Goal: Task Accomplishment & Management: Manage account settings

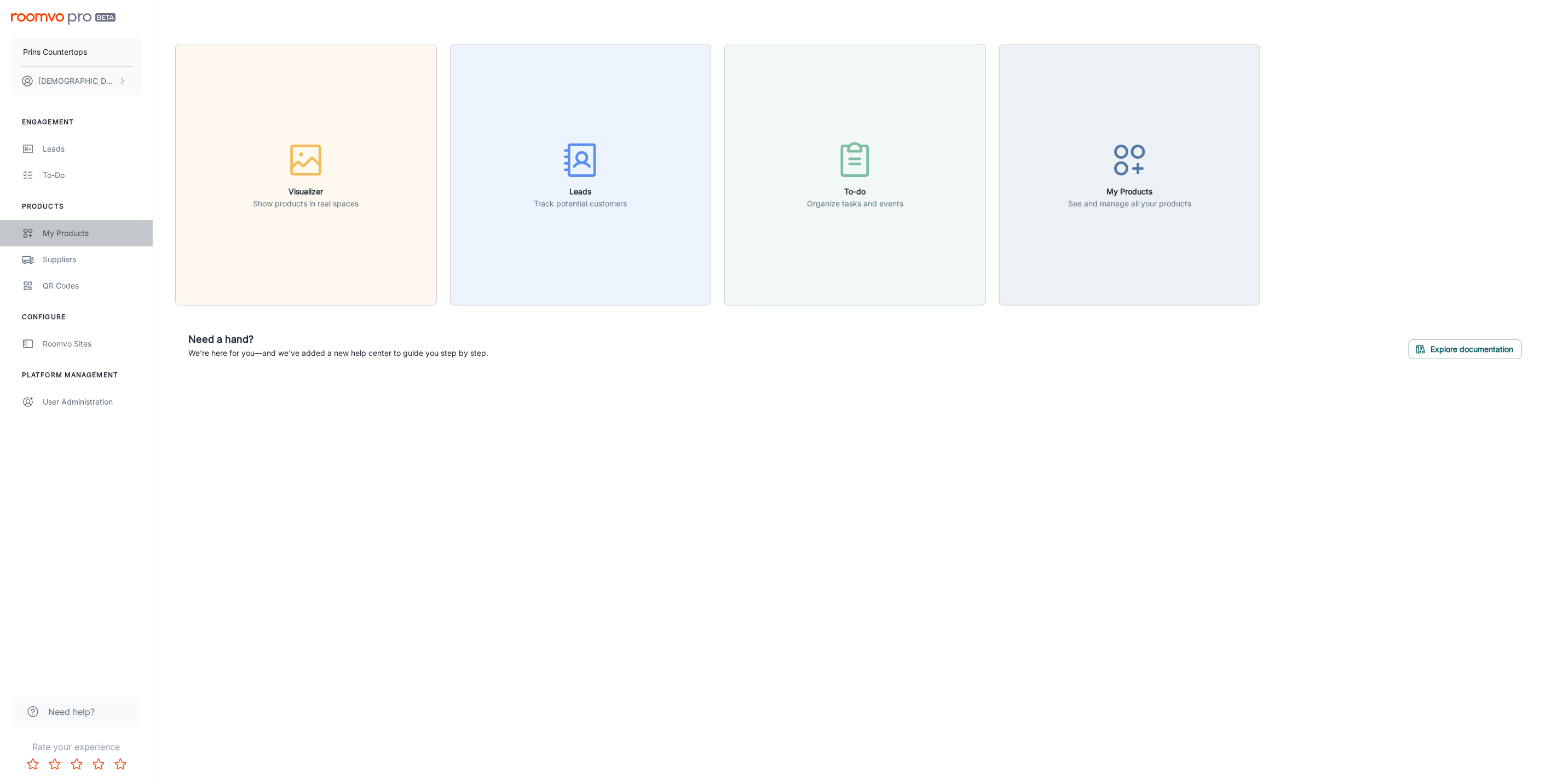
click at [92, 228] on div "My Products" at bounding box center [92, 233] width 99 height 12
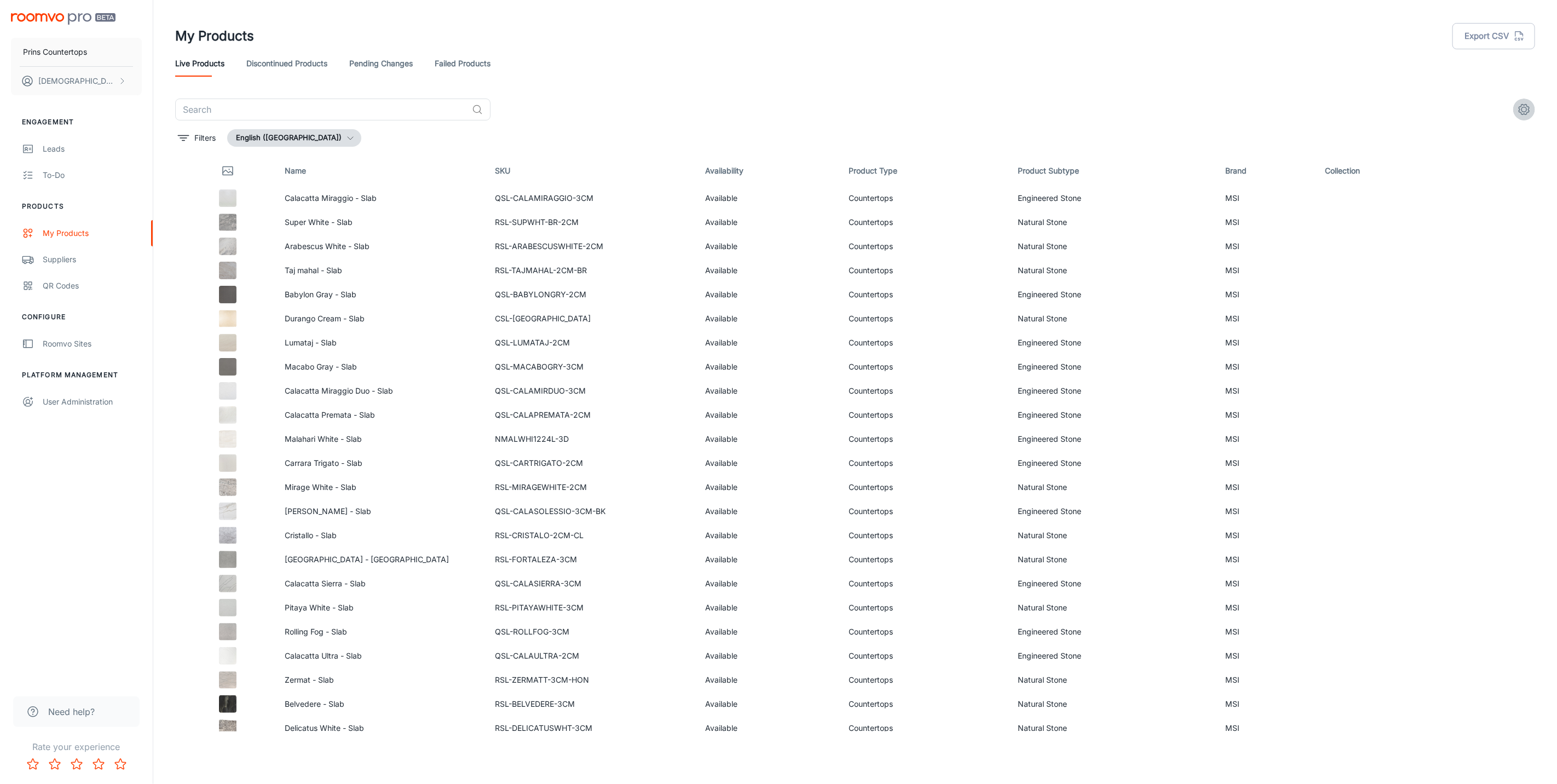
click at [1524, 112] on icon "settings" at bounding box center [1524, 109] width 13 height 13
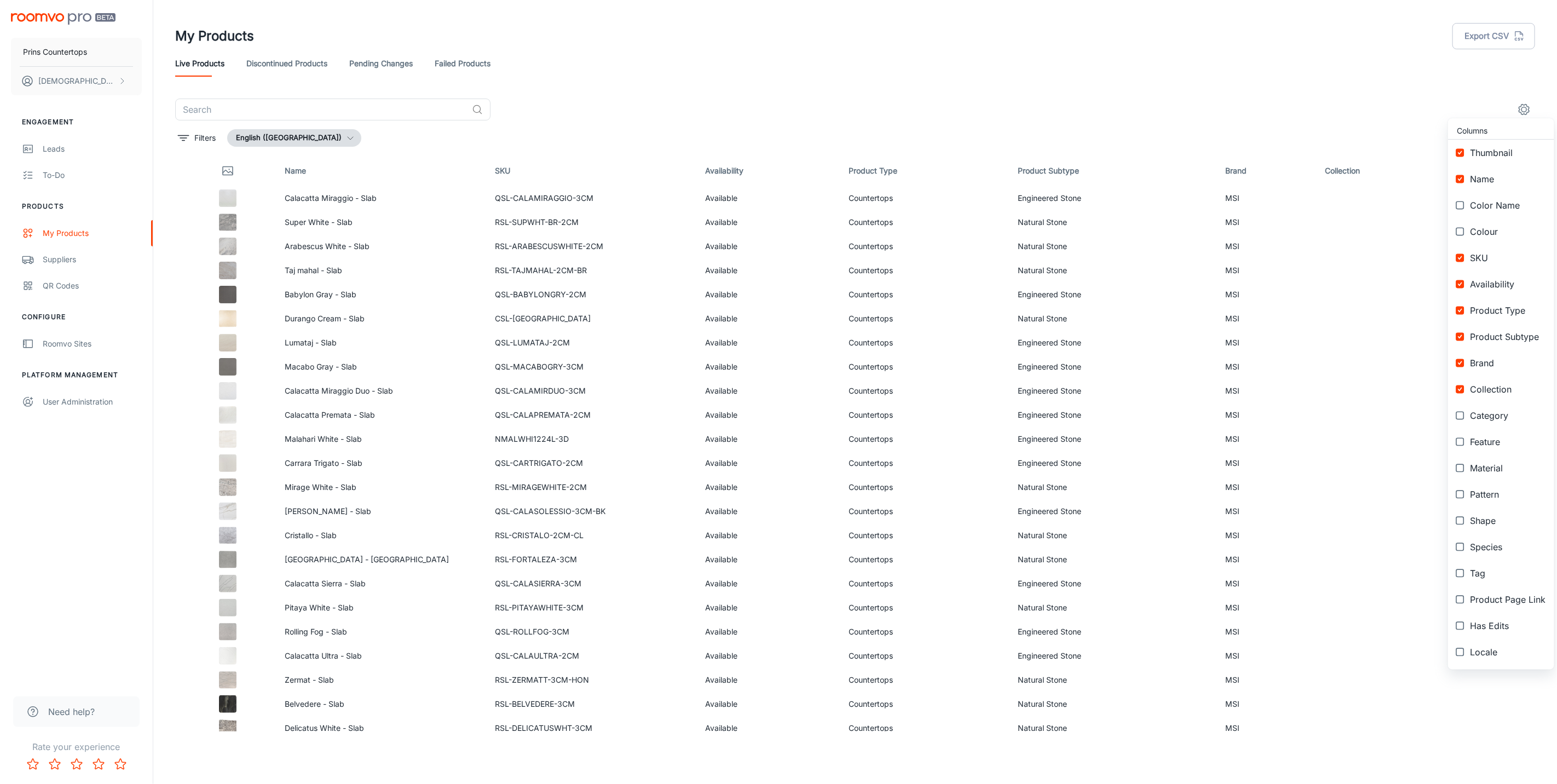
click at [1499, 146] on span "Thumbnail" at bounding box center [1508, 152] width 76 height 13
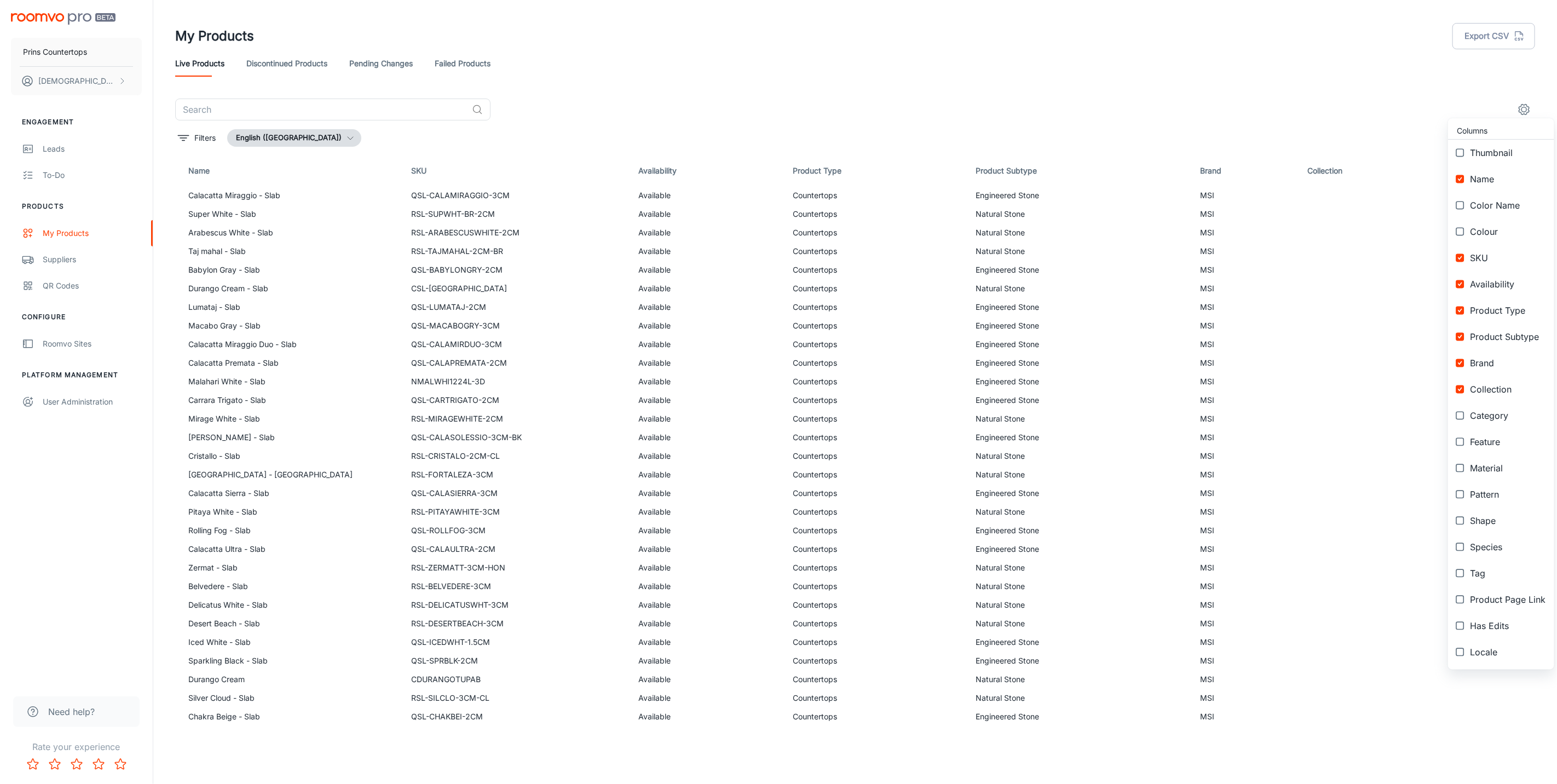
click at [1499, 146] on span "Thumbnail" at bounding box center [1508, 152] width 76 height 13
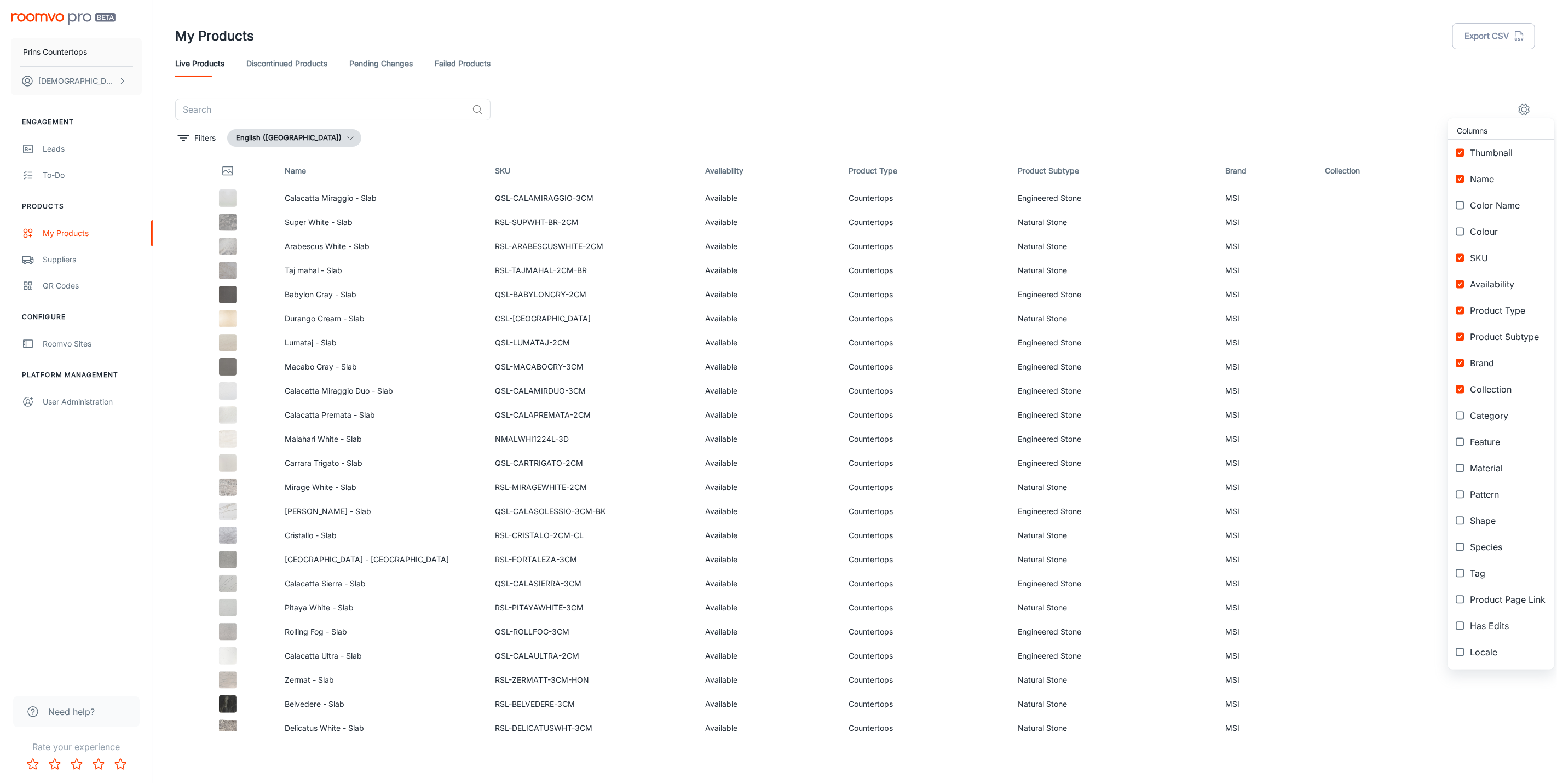
click at [1472, 140] on li "Thumbnail" at bounding box center [1501, 153] width 106 height 26
checkbox input "false"
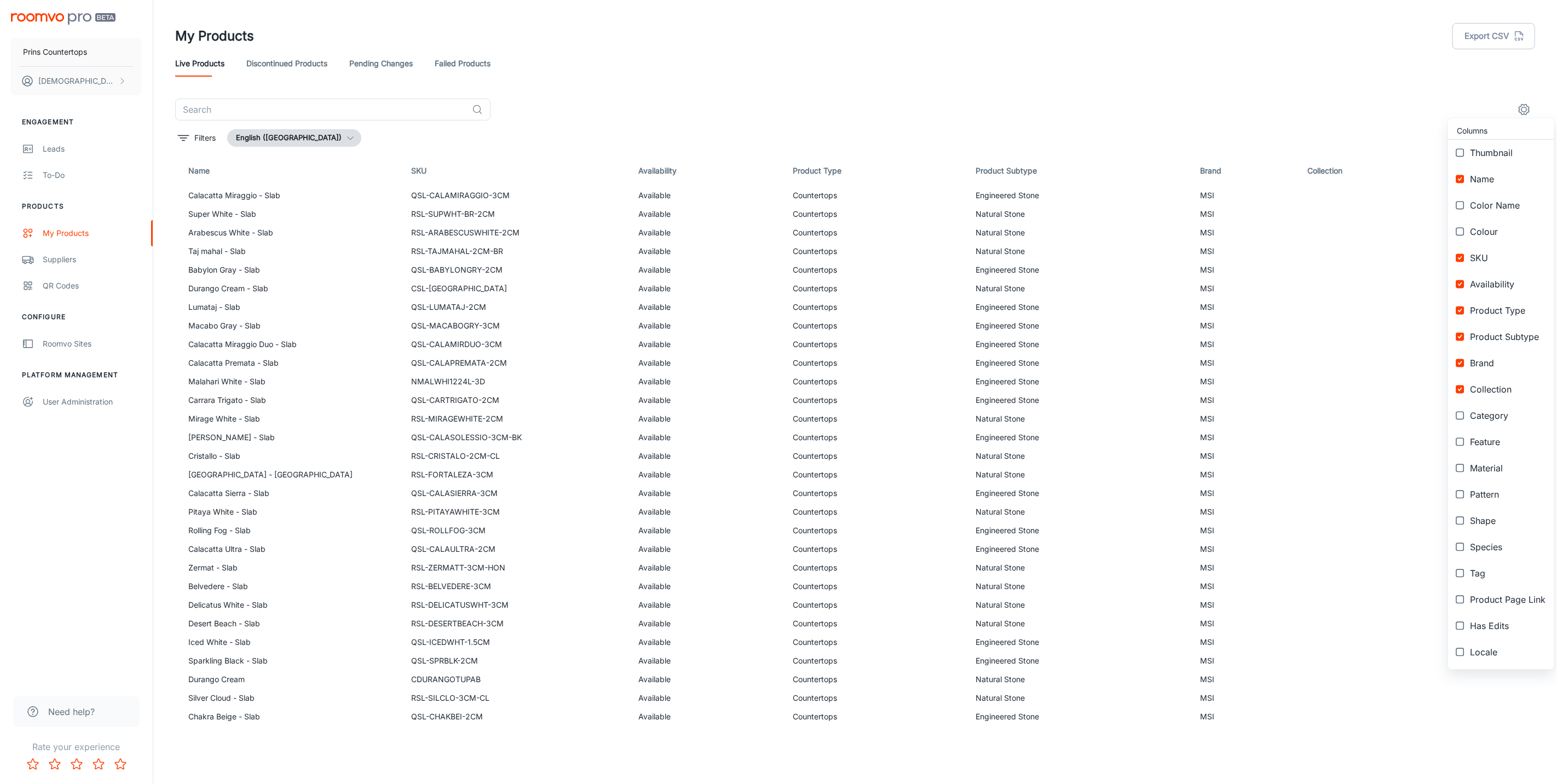
click at [711, 92] on div at bounding box center [778, 392] width 1557 height 784
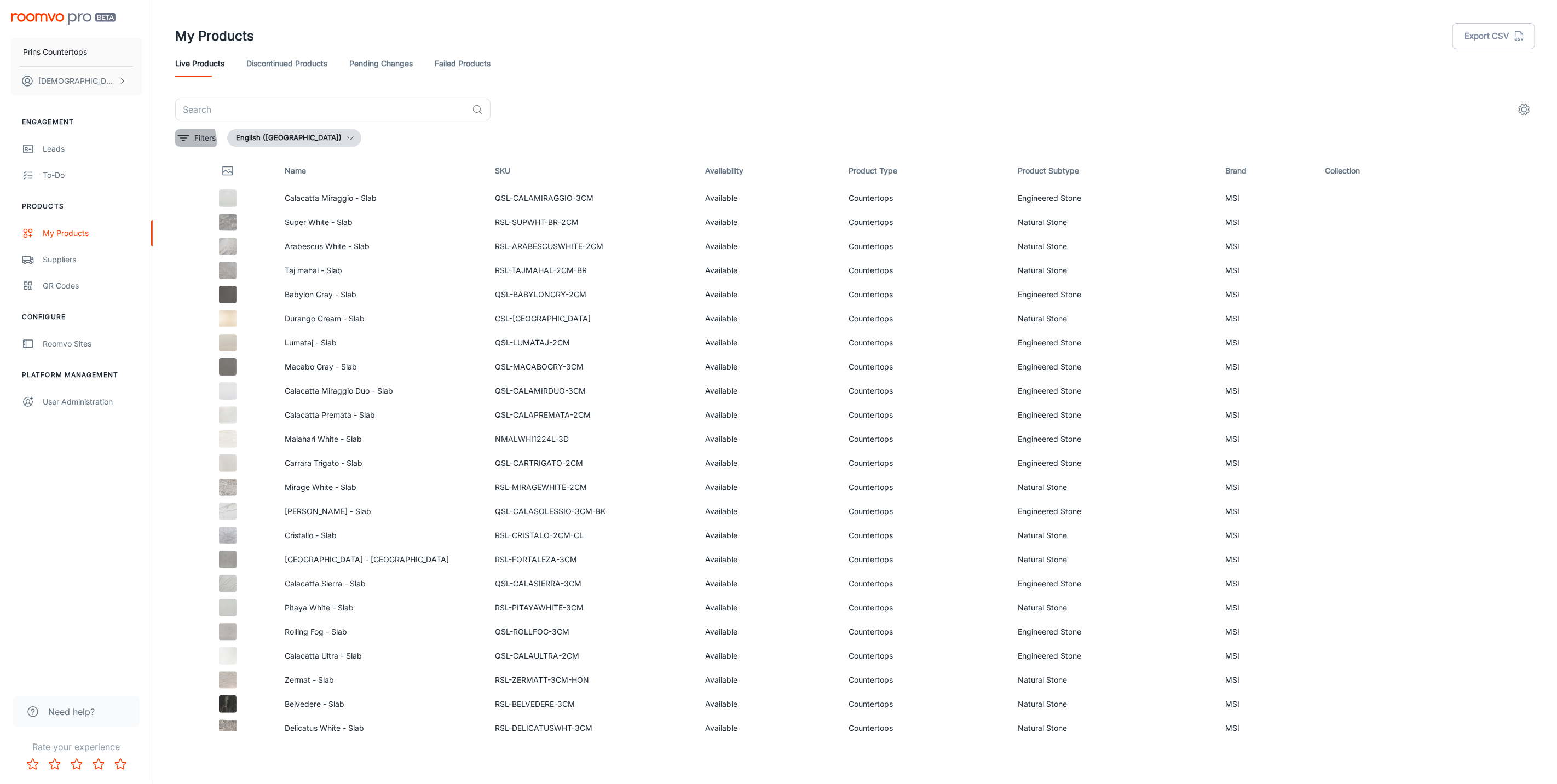
click at [185, 139] on icon "filter" at bounding box center [183, 137] width 13 height 13
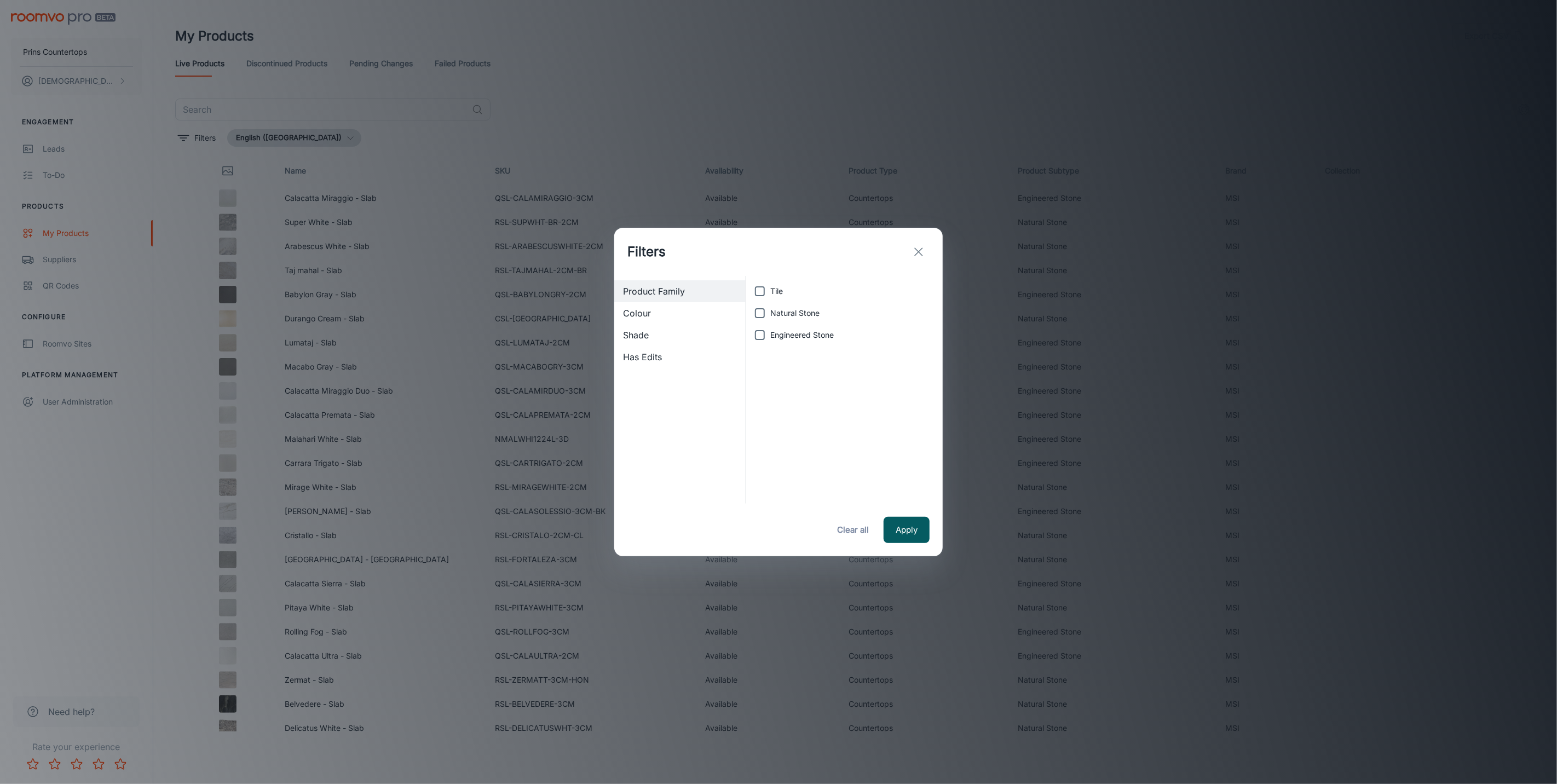
click at [758, 292] on input "Tile" at bounding box center [760, 291] width 22 height 22
click at [709, 315] on div "Colour" at bounding box center [680, 312] width 131 height 22
checkbox input "false"
click at [773, 296] on span "Beige" at bounding box center [781, 291] width 20 height 12
click at [771, 296] on input "Beige" at bounding box center [760, 291] width 22 height 22
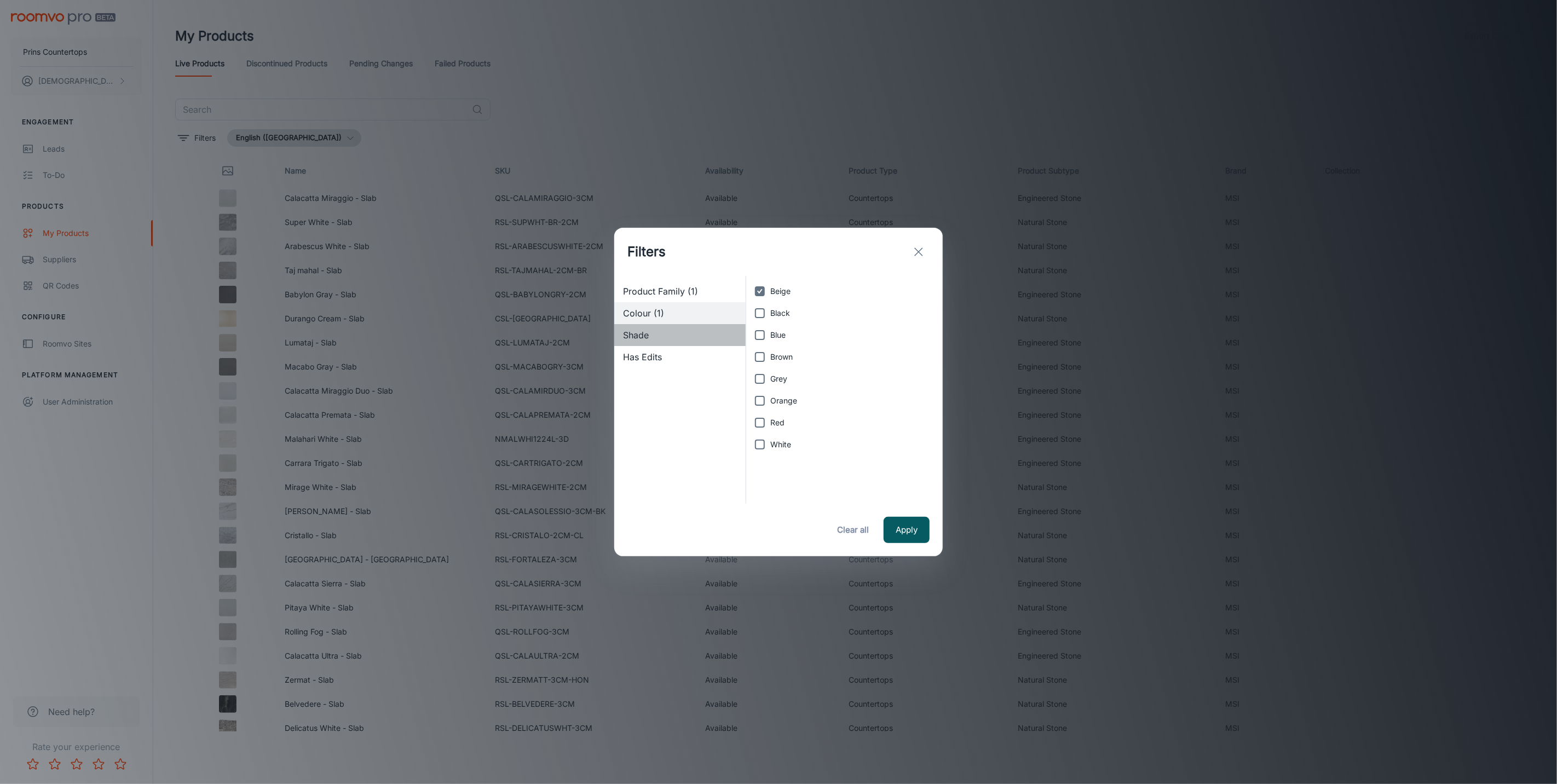
click at [695, 332] on div "Shade" at bounding box center [680, 335] width 131 height 22
checkbox input "false"
click at [775, 315] on span "Medium" at bounding box center [785, 312] width 29 height 12
click at [771, 315] on input "Medium" at bounding box center [760, 312] width 22 height 22
checkbox input "true"
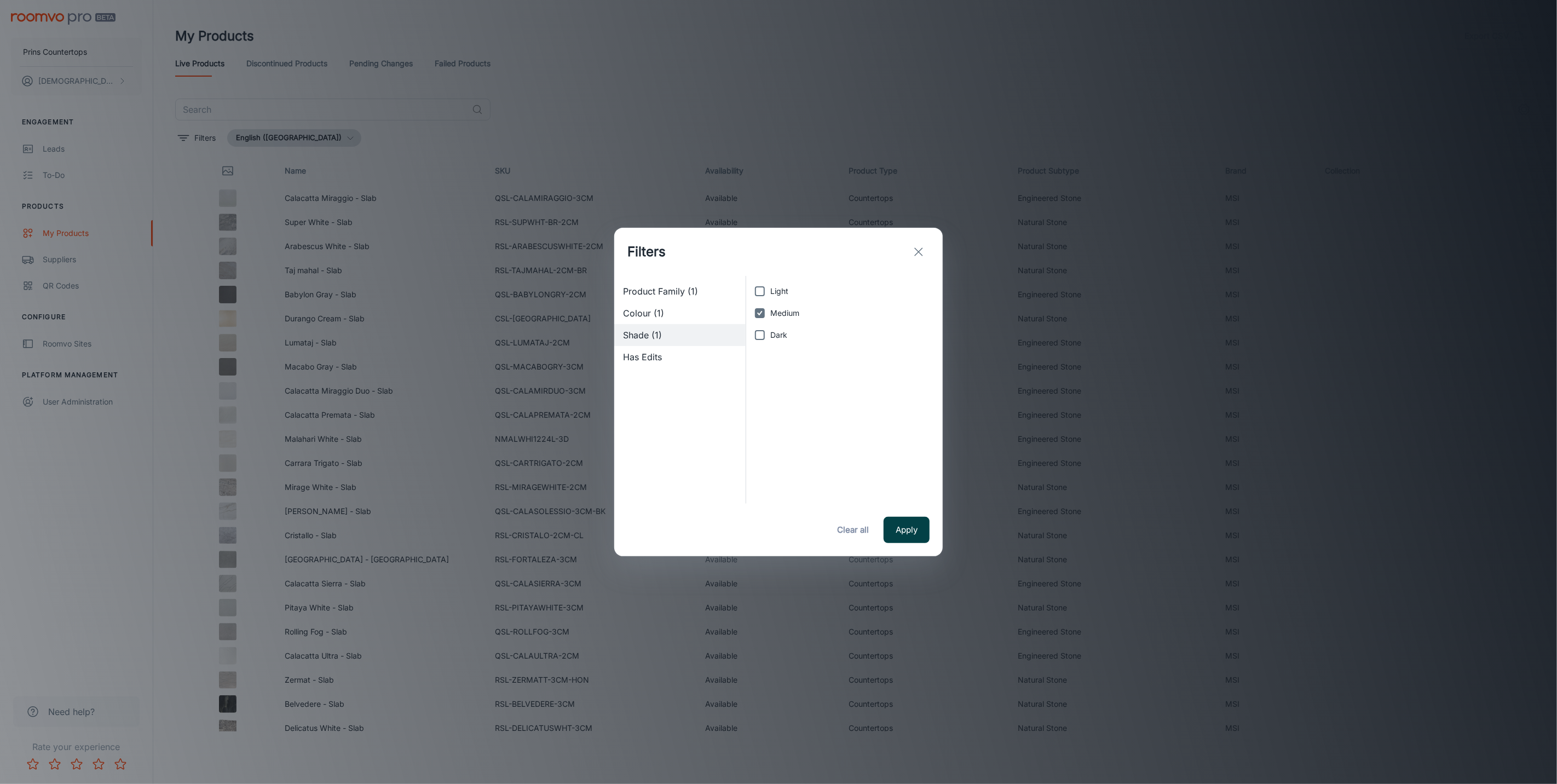
click at [906, 533] on button "Apply" at bounding box center [907, 530] width 46 height 26
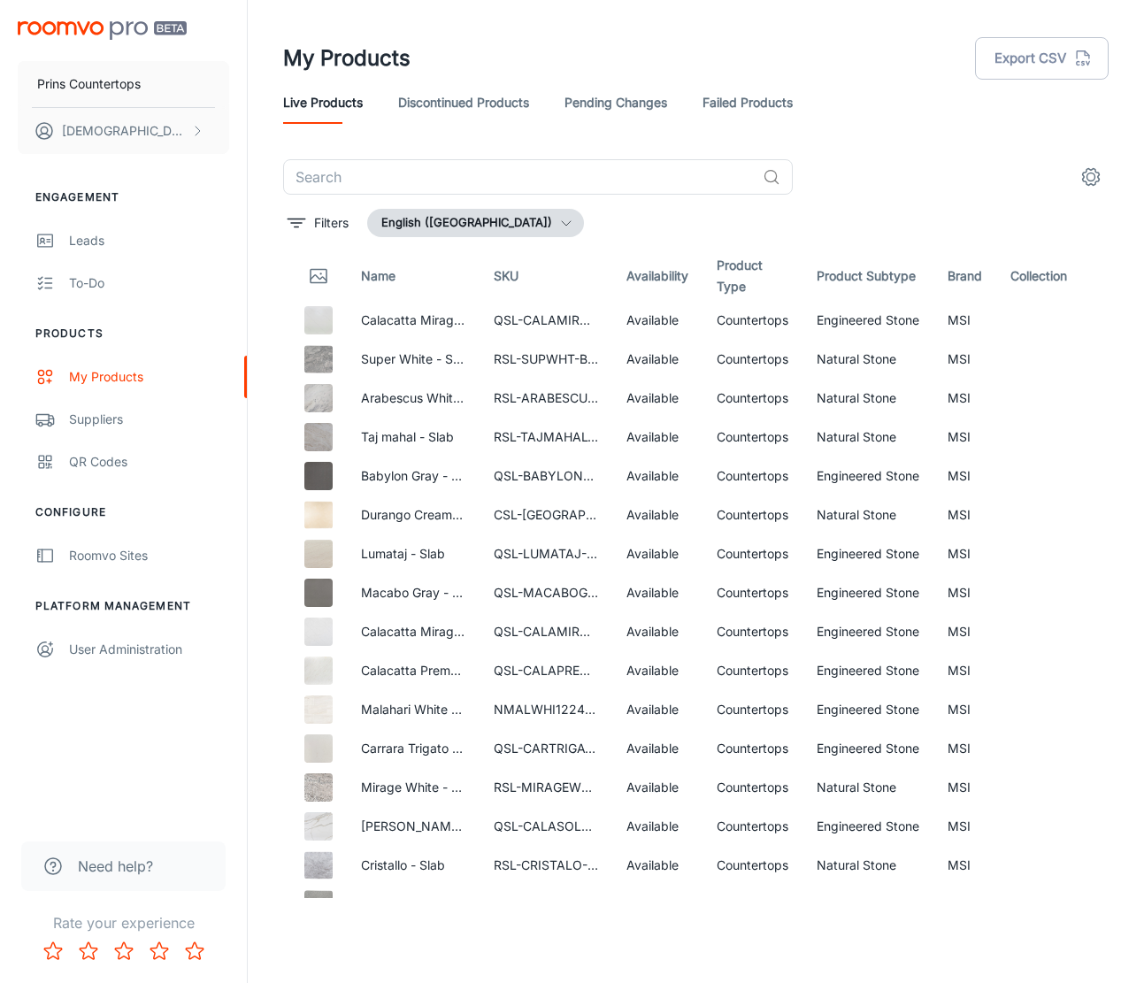
click at [1085, 180] on icon "settings" at bounding box center [1090, 176] width 21 height 21
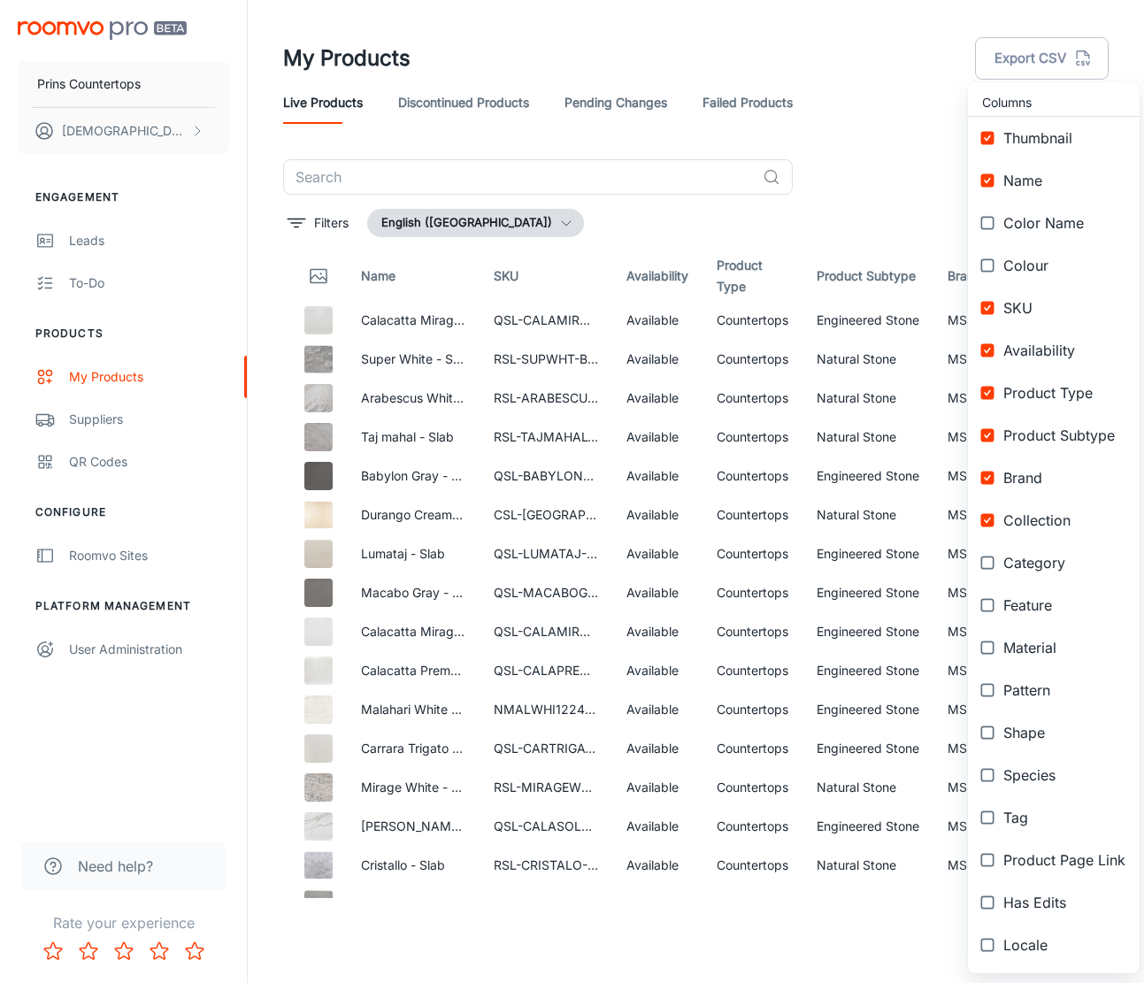
click at [1022, 174] on span "Name" at bounding box center [1064, 180] width 122 height 21
checkbox input "false"
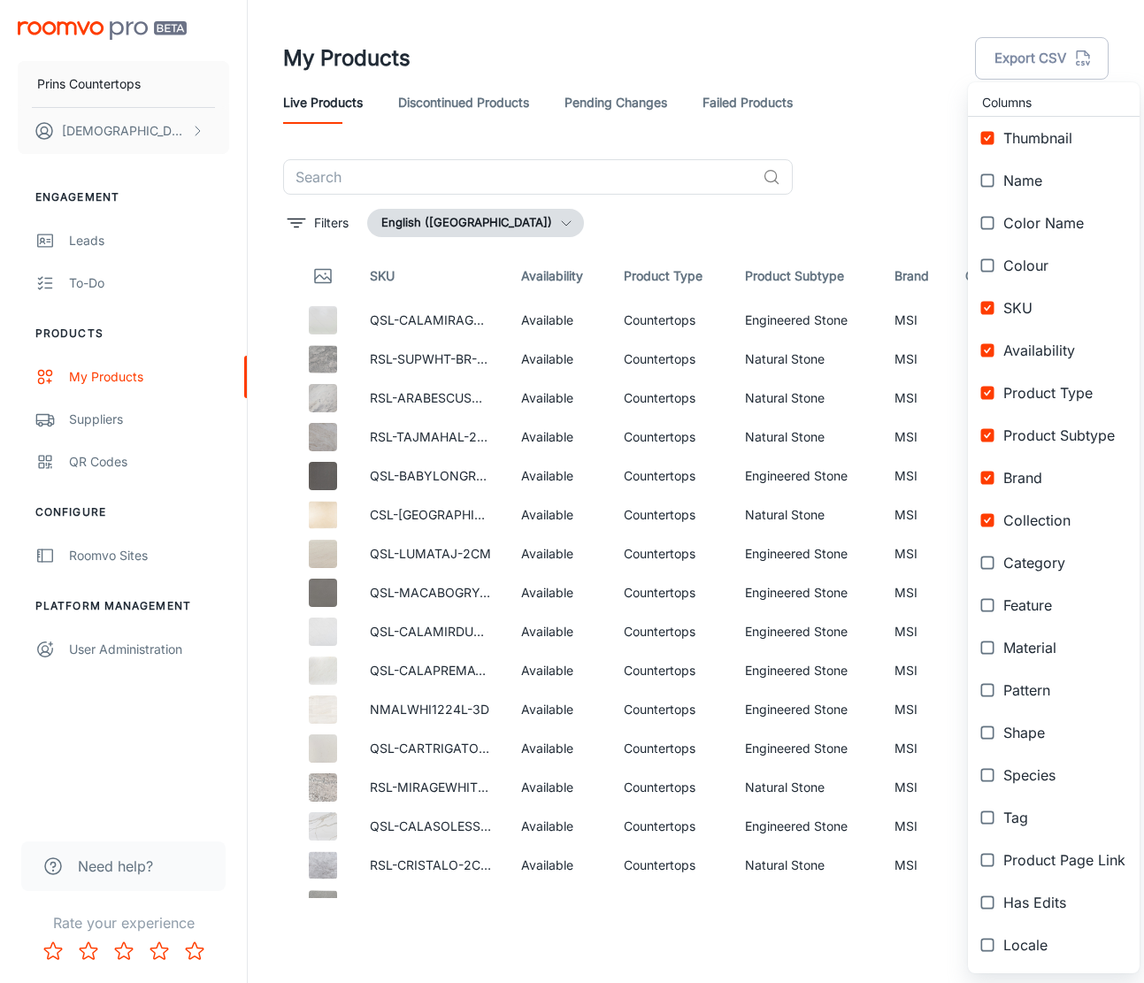
click at [1026, 130] on span "Thumbnail" at bounding box center [1064, 137] width 122 height 21
checkbox input "false"
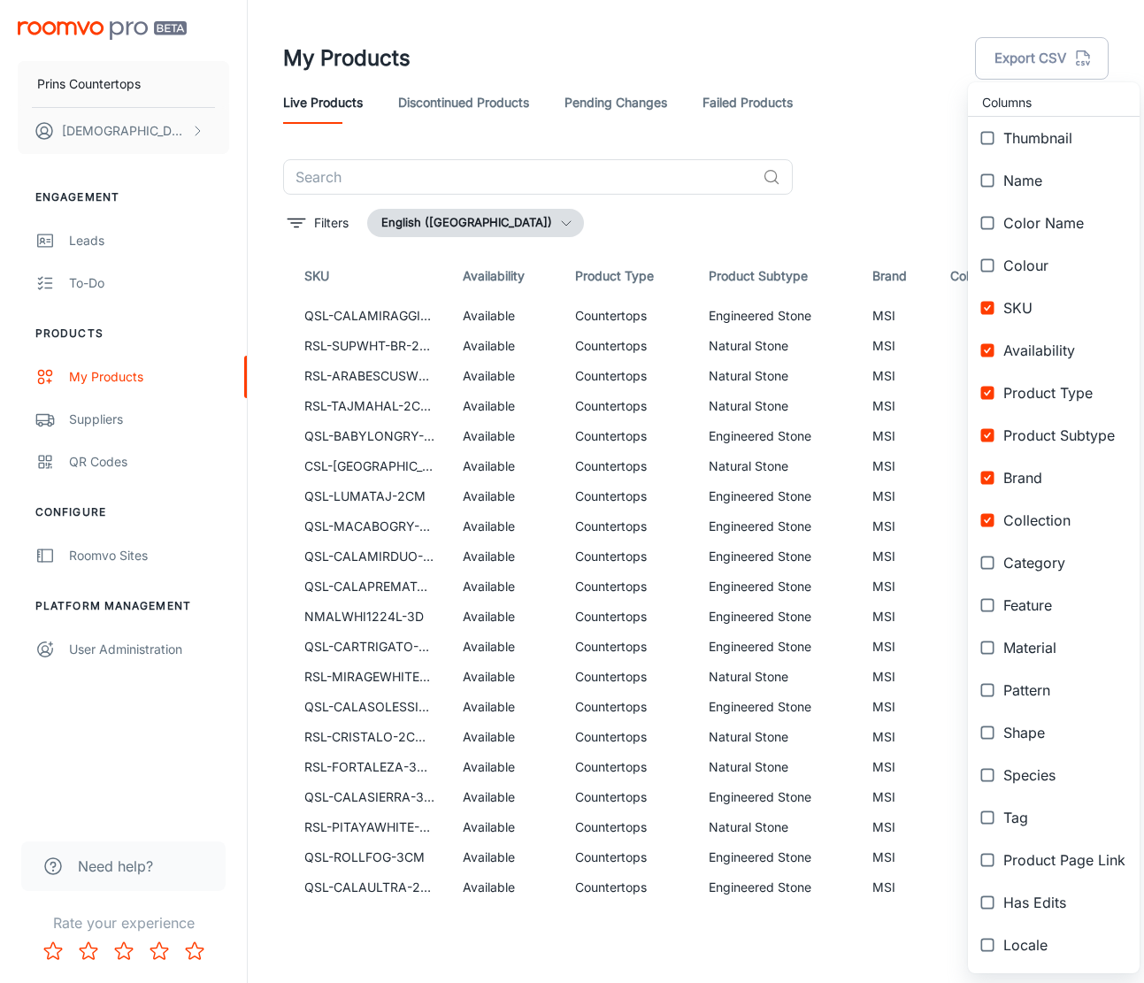
click at [1134, 244] on div at bounding box center [572, 491] width 1144 height 983
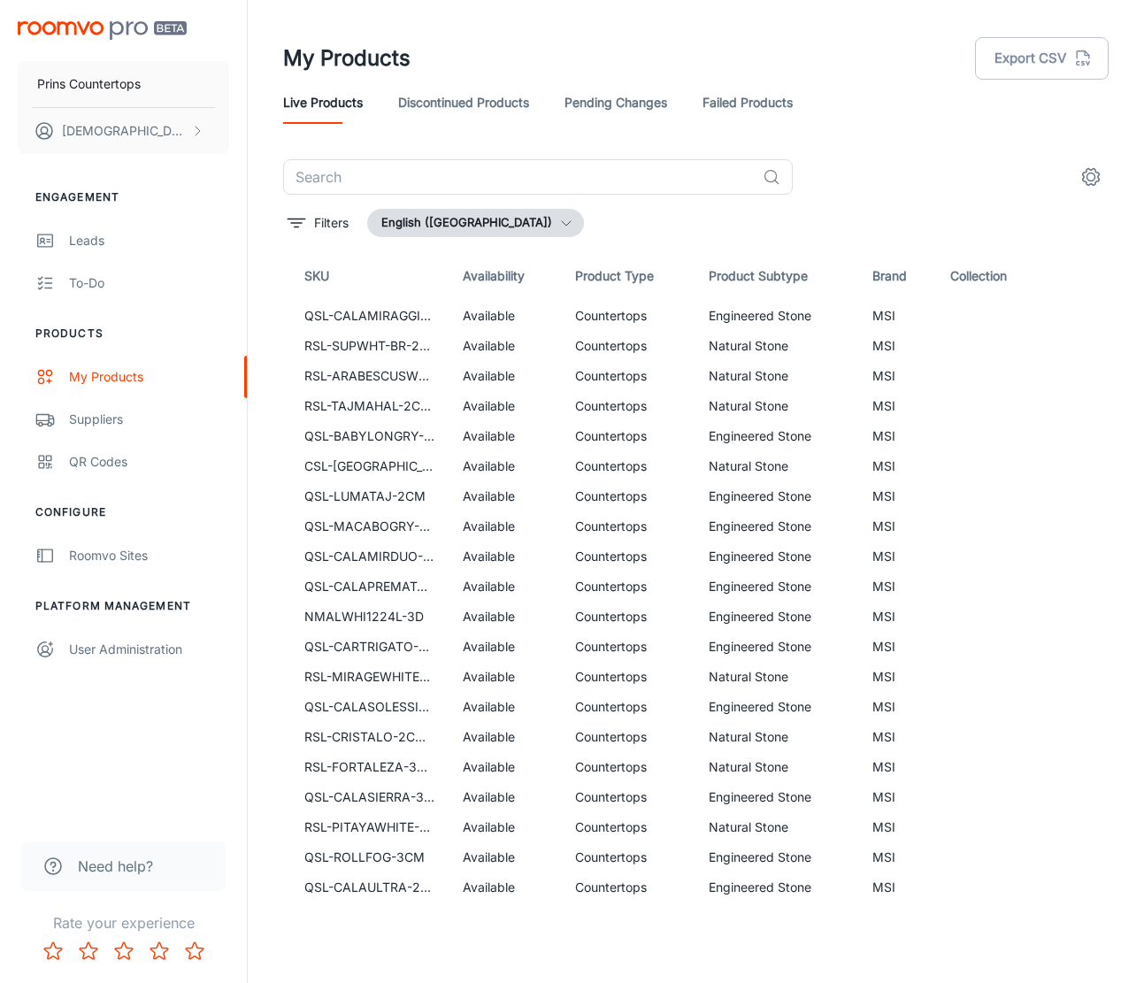
click at [420, 92] on link "Discontinued Products" at bounding box center [463, 102] width 131 height 42
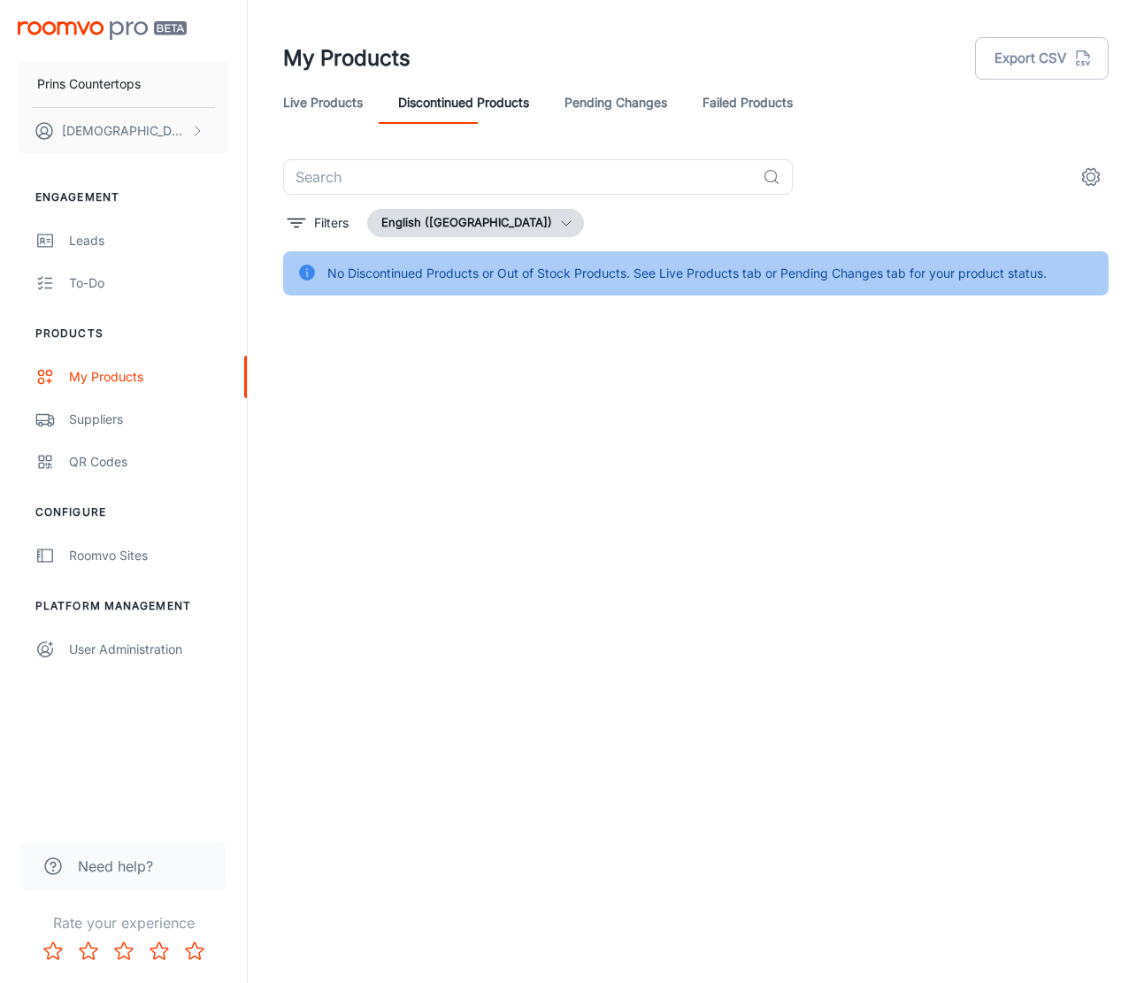
click at [309, 110] on link "Live Products" at bounding box center [323, 102] width 80 height 42
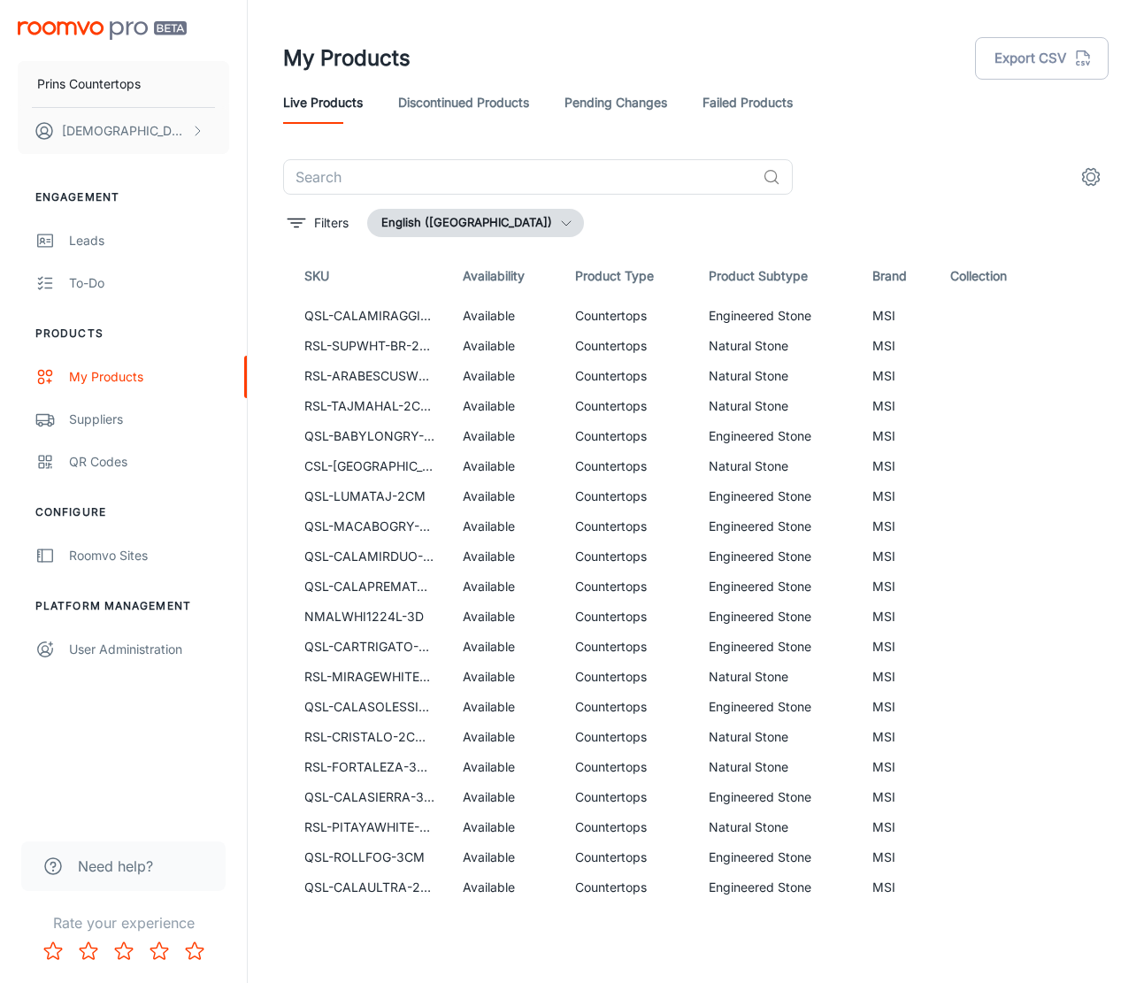
click at [107, 427] on link "Suppliers" at bounding box center [123, 419] width 247 height 42
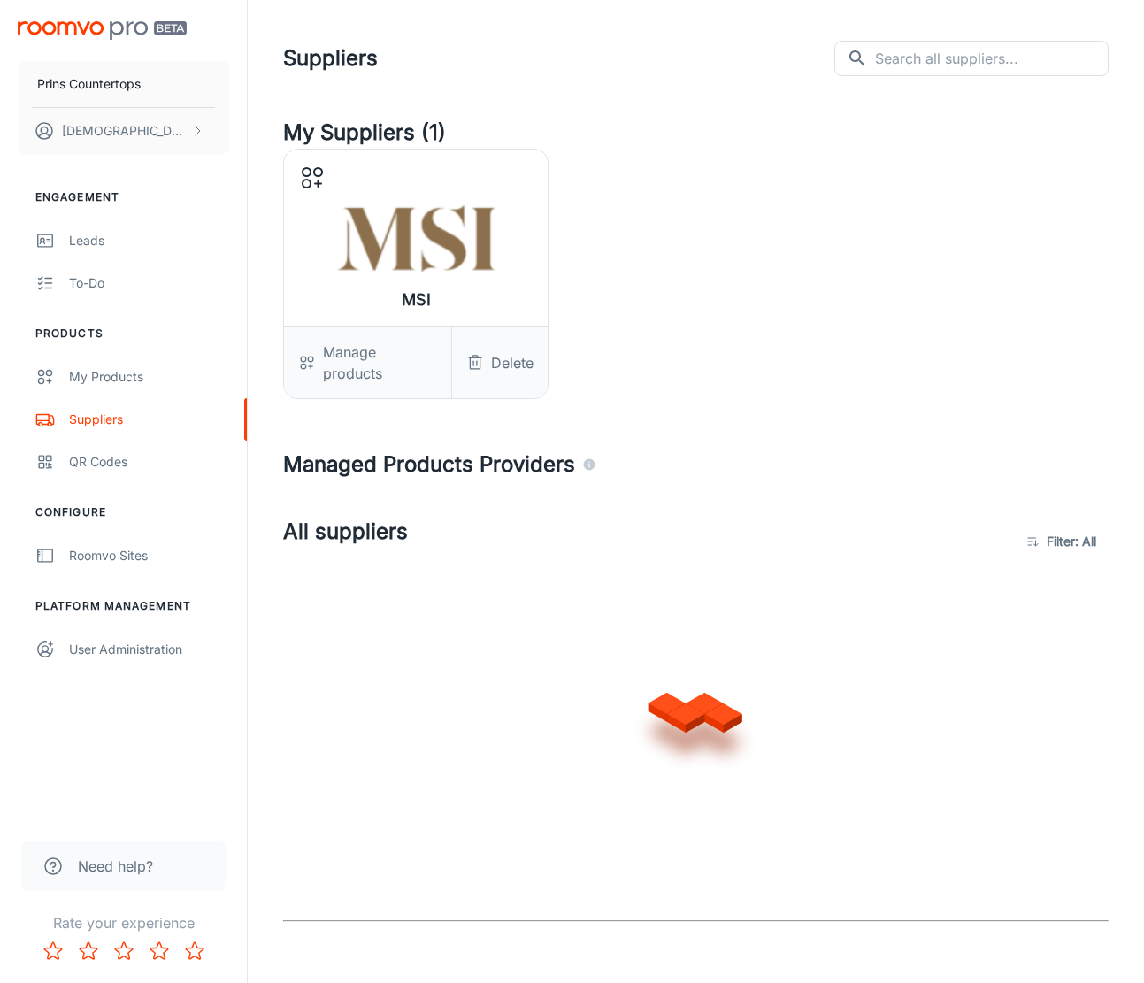
click at [124, 375] on div "My Products" at bounding box center [149, 376] width 160 height 19
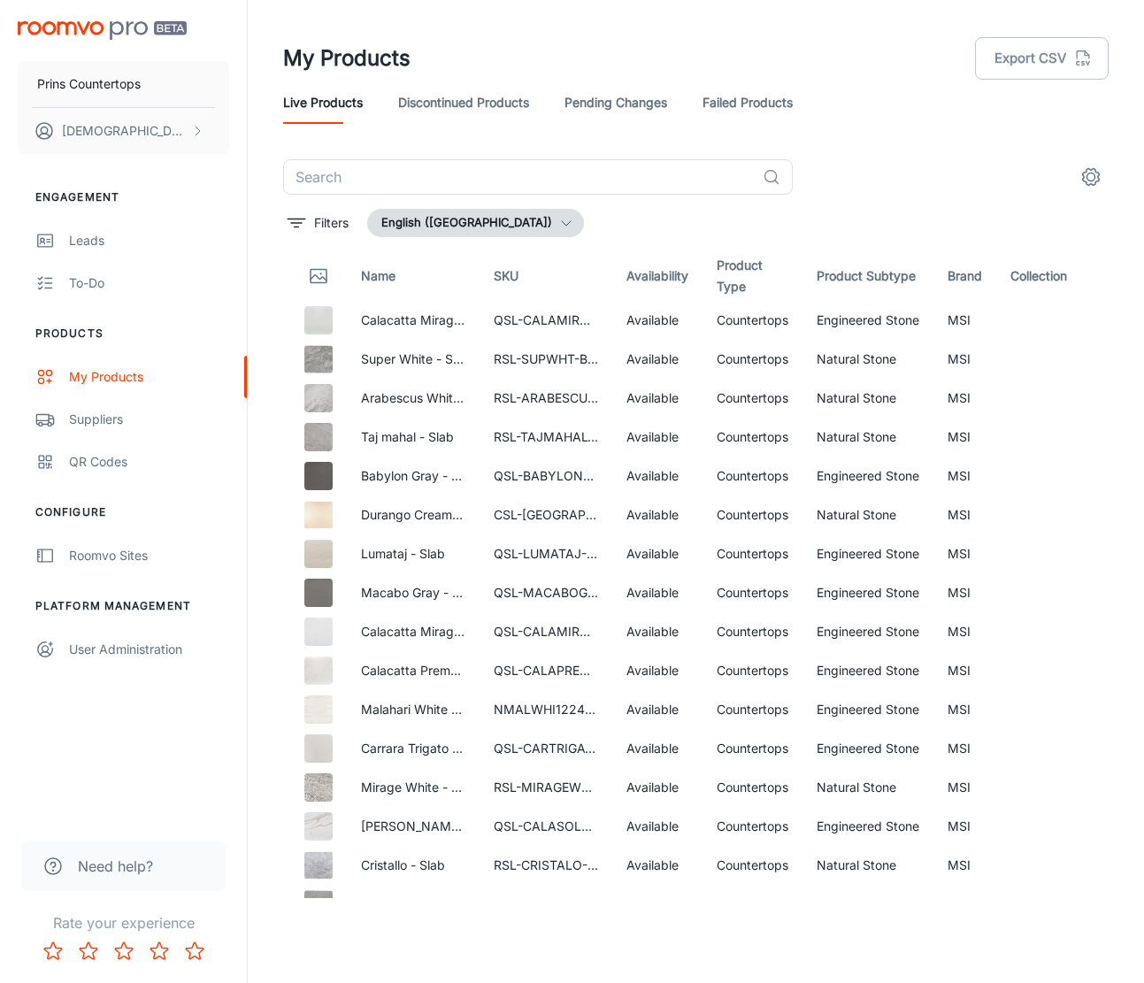
click at [1083, 180] on icon "settings" at bounding box center [1090, 176] width 21 height 21
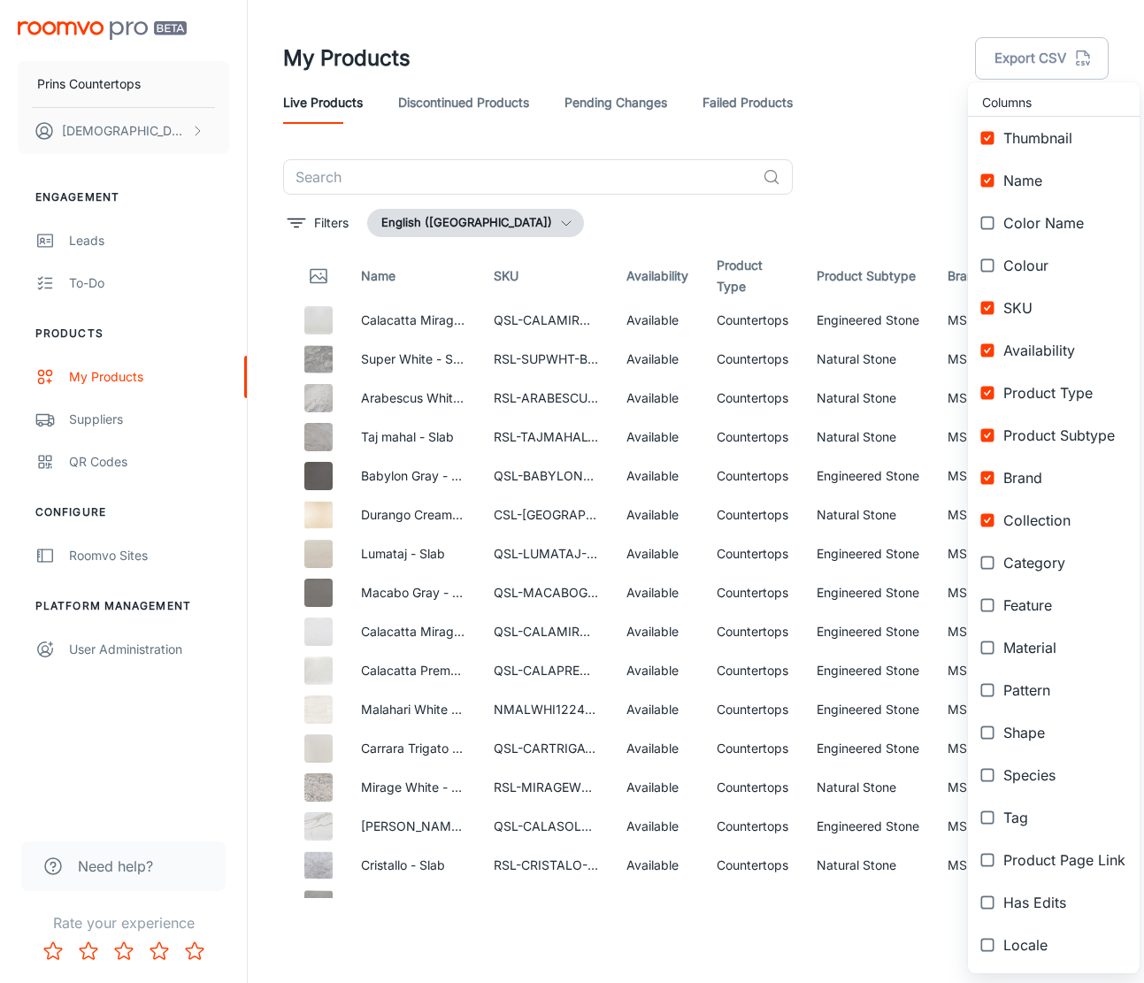
click at [998, 186] on input "checkbox" at bounding box center [987, 181] width 32 height 32
checkbox input "false"
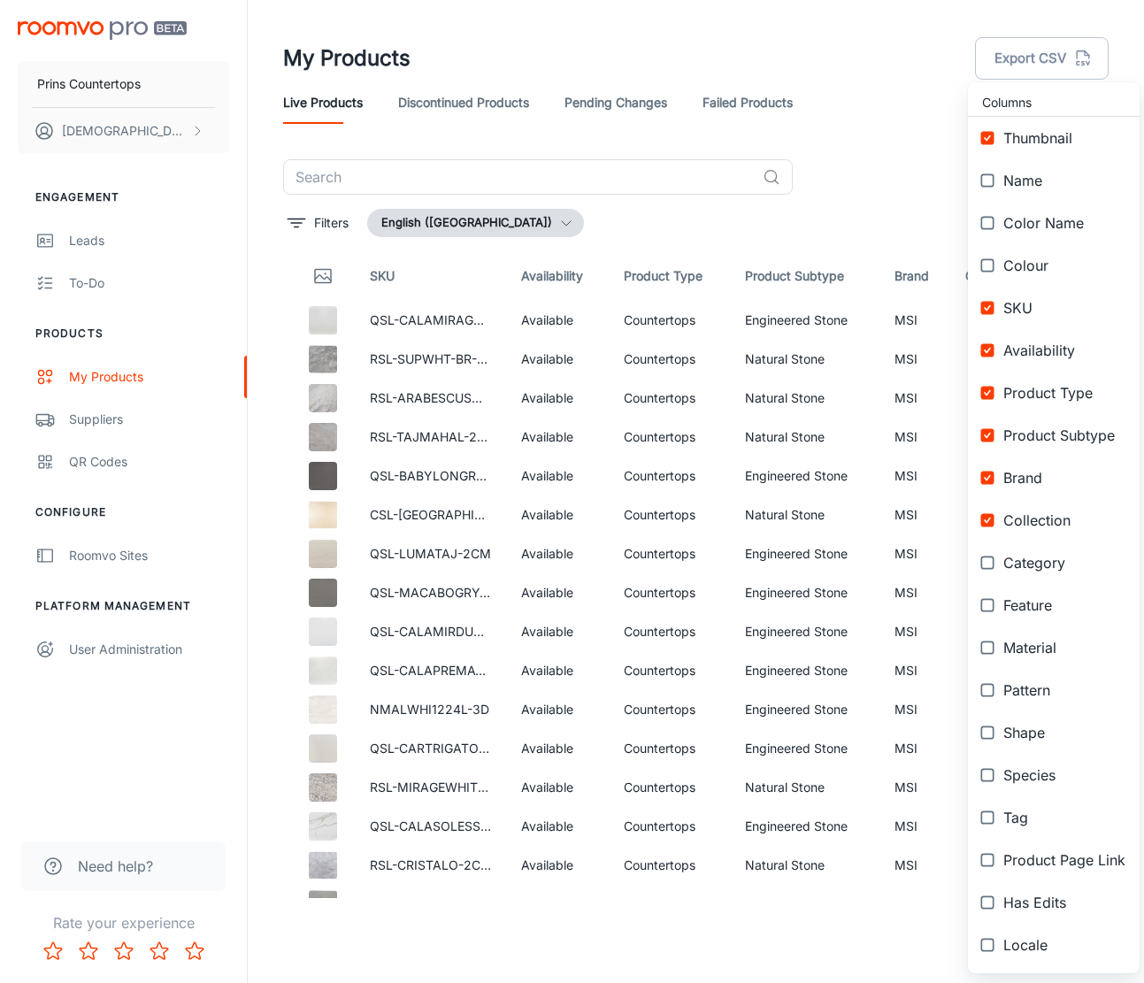
click at [1032, 121] on li "Thumbnail" at bounding box center [1054, 138] width 172 height 42
checkbox input "false"
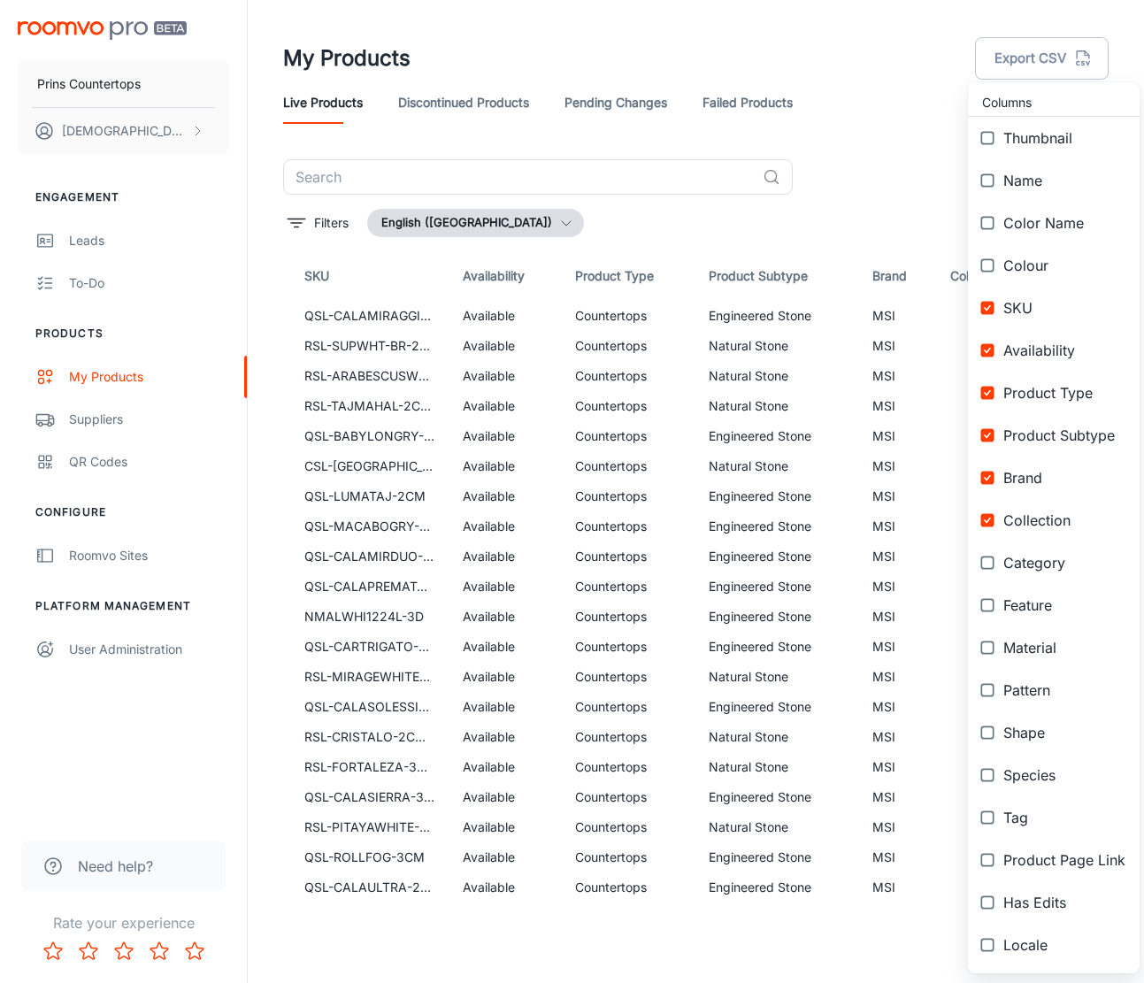
click at [458, 96] on div at bounding box center [572, 491] width 1144 height 983
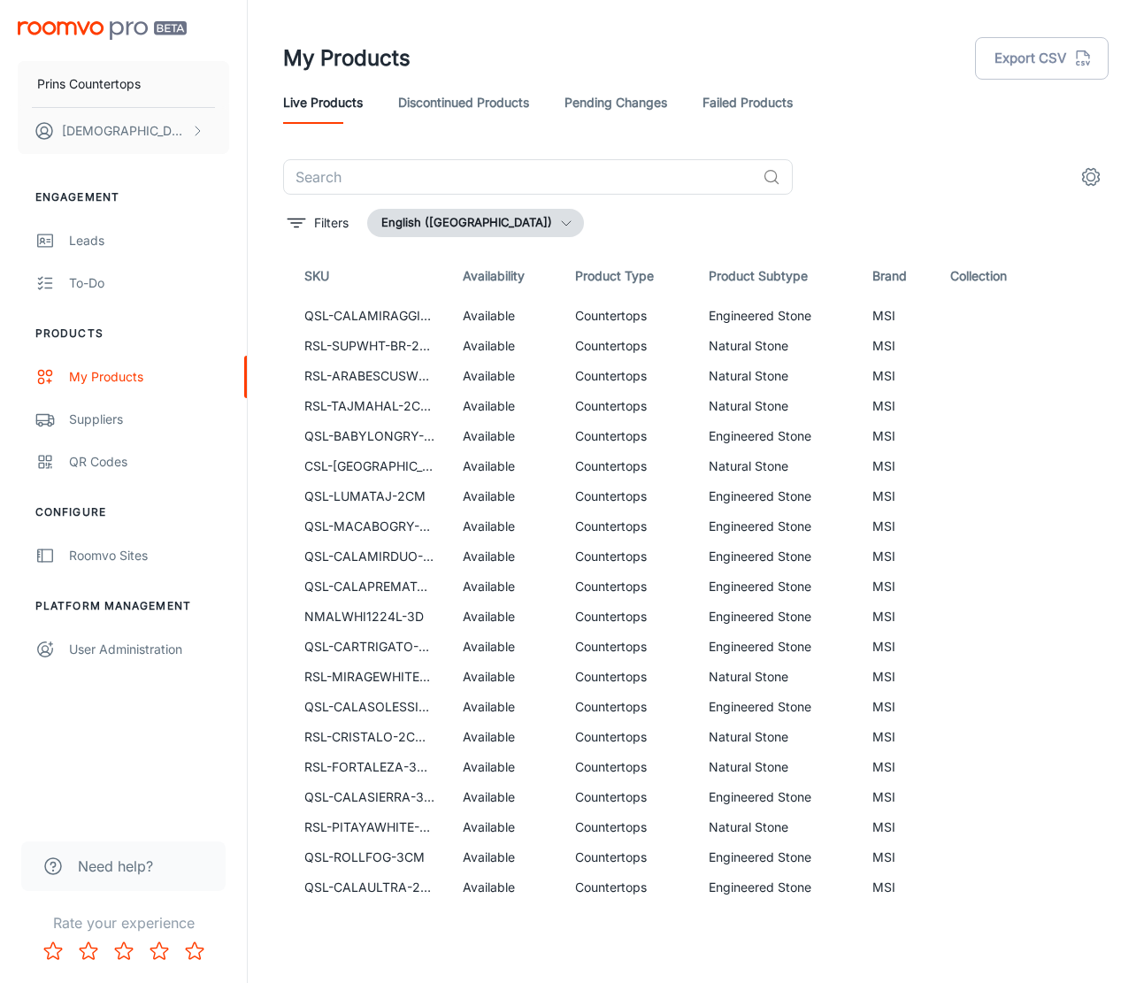
click at [401, 105] on link "Discontinued Products" at bounding box center [463, 102] width 131 height 42
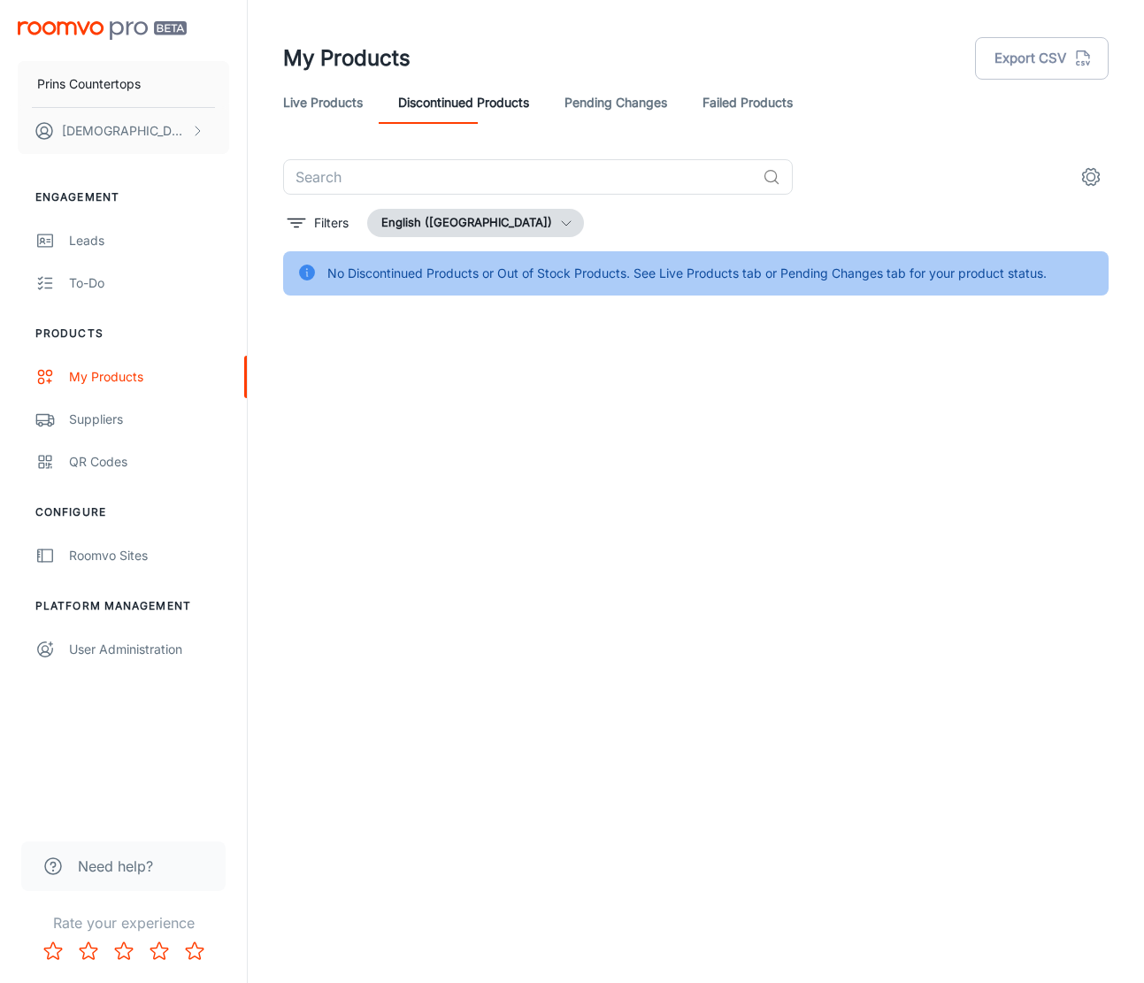
click at [334, 97] on link "Live Products" at bounding box center [323, 102] width 80 height 42
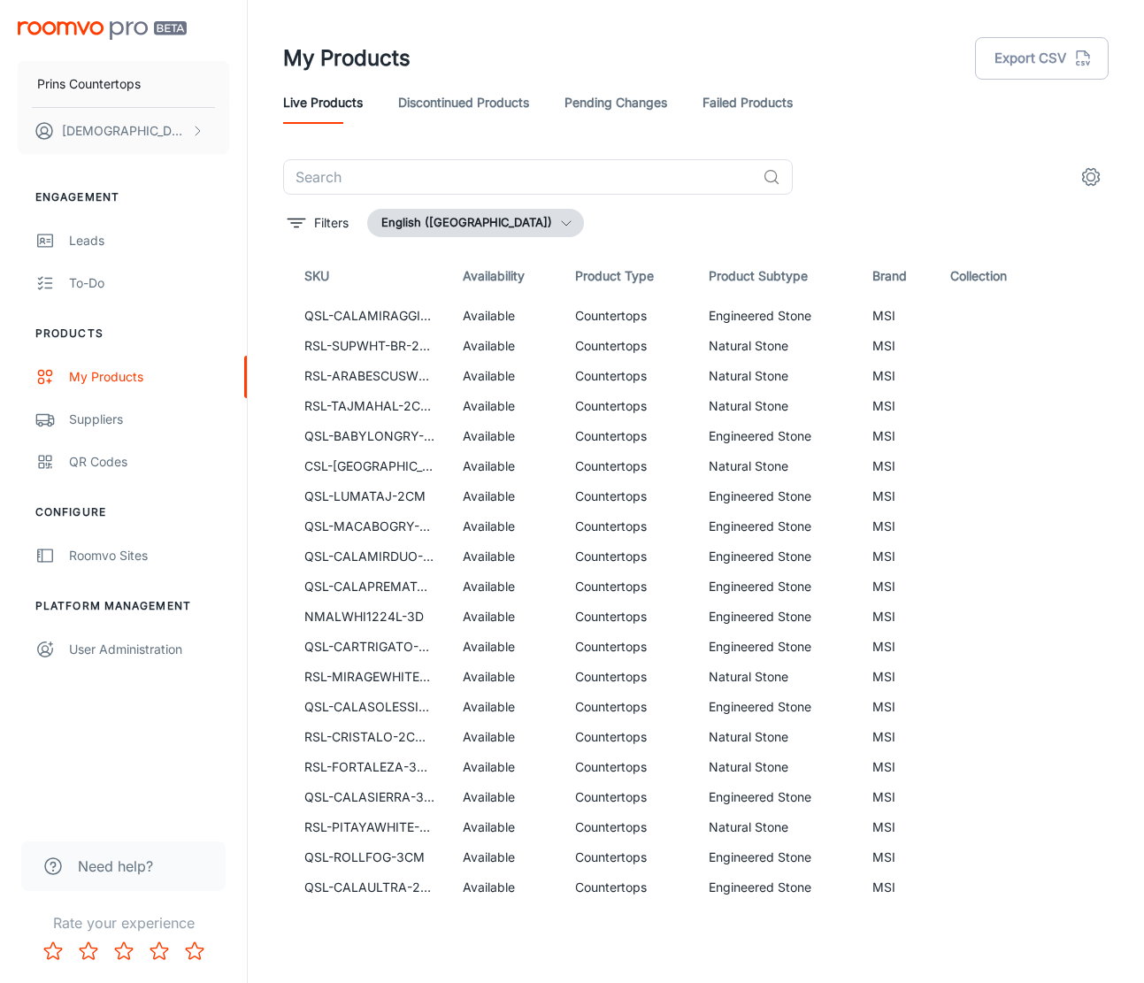
click at [128, 417] on div "Suppliers" at bounding box center [149, 419] width 160 height 19
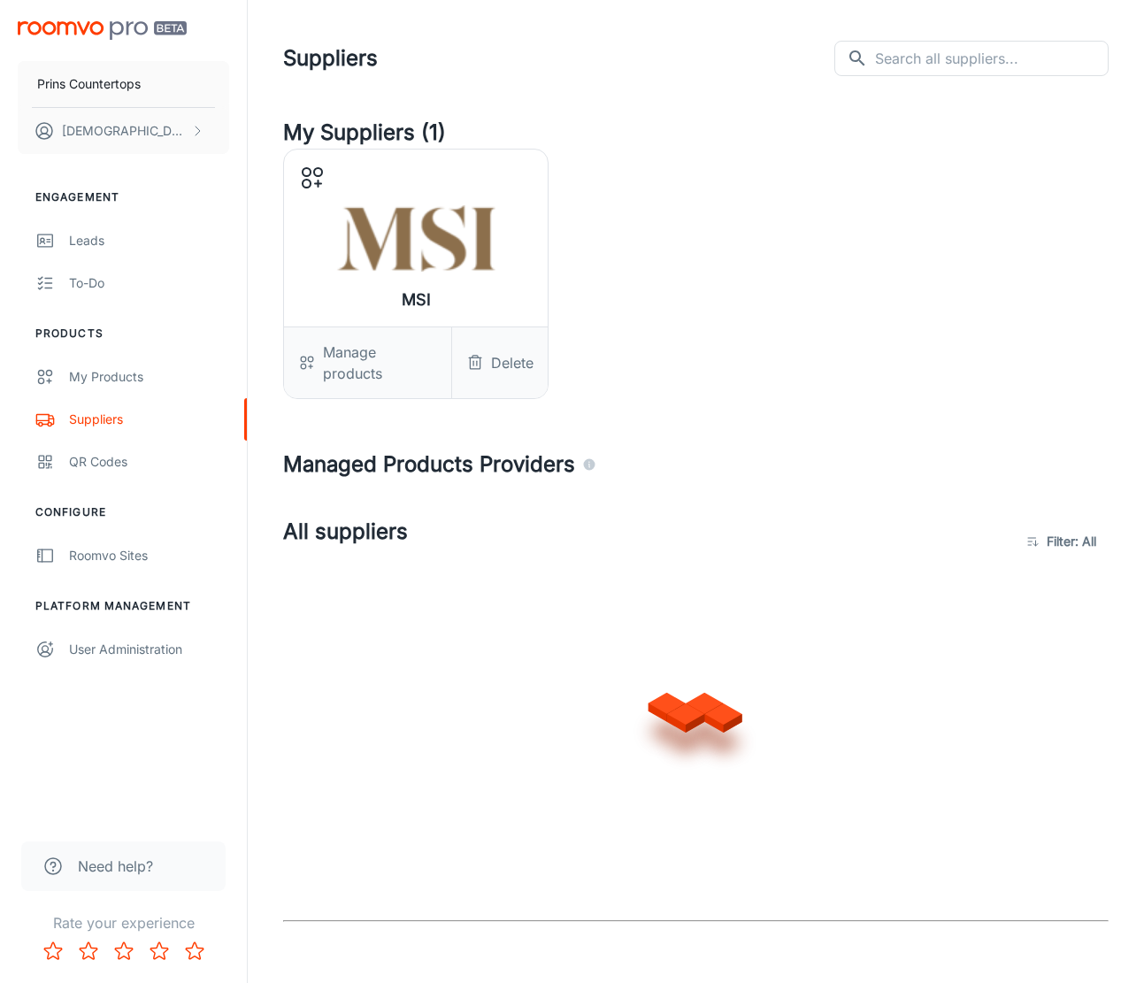
click at [126, 374] on div "My Products" at bounding box center [149, 376] width 160 height 19
